Goal: Information Seeking & Learning: Learn about a topic

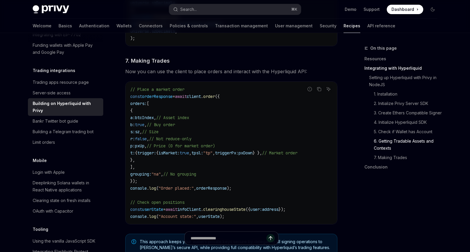
scroll to position [1001, 0]
